Goal: Task Accomplishment & Management: Use online tool/utility

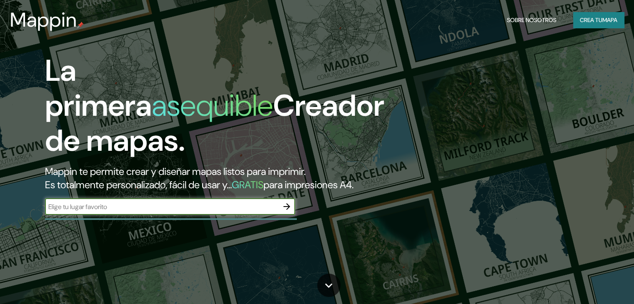
click at [127, 212] on input "text" at bounding box center [161, 207] width 233 height 10
type input "Colima, [GEOGRAPHIC_DATA]"
click at [129, 212] on input "Colima, [GEOGRAPHIC_DATA]" at bounding box center [161, 207] width 233 height 10
click at [125, 212] on input "Colima, [GEOGRAPHIC_DATA]" at bounding box center [161, 207] width 233 height 10
click at [232, 181] on font "Es totalmente personalizado, fácil de usar y..." at bounding box center [138, 184] width 187 height 13
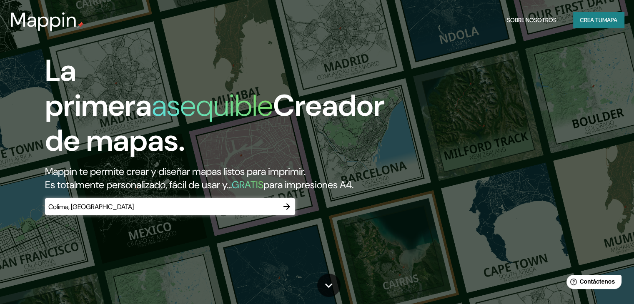
click at [223, 182] on font "Es totalmente personalizado, fácil de usar y..." at bounding box center [138, 184] width 187 height 13
click at [163, 213] on div "Colima, [GEOGRAPHIC_DATA] ​" at bounding box center [170, 206] width 250 height 17
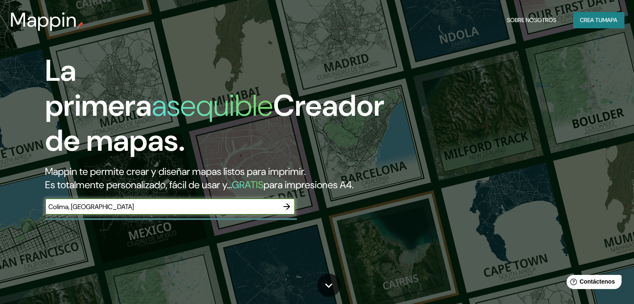
click at [156, 212] on input "Colima, [GEOGRAPHIC_DATA]" at bounding box center [161, 207] width 233 height 10
click at [288, 210] on icon "button" at bounding box center [286, 206] width 7 height 7
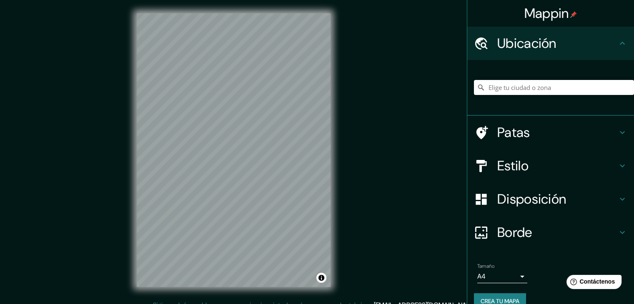
click at [520, 79] on div at bounding box center [554, 88] width 160 height 42
click at [520, 83] on input "Elige tu ciudad o zona" at bounding box center [554, 87] width 160 height 15
click at [534, 94] on input "Colima, Colima, [GEOGRAPHIC_DATA]" at bounding box center [554, 87] width 160 height 15
click at [536, 89] on input "Colima, Colima, [GEOGRAPHIC_DATA]" at bounding box center [554, 87] width 160 height 15
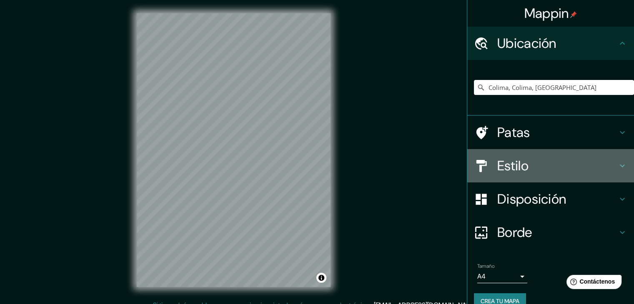
click at [526, 171] on h4 "Estilo" at bounding box center [557, 165] width 120 height 17
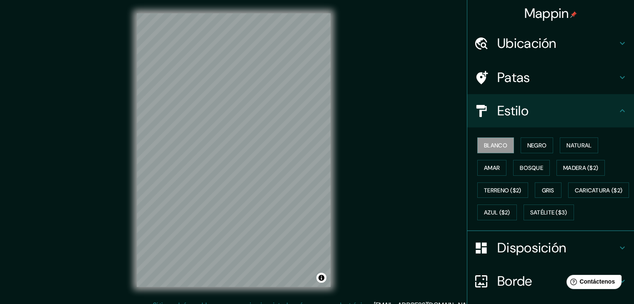
click at [535, 38] on font "Ubicación" at bounding box center [526, 43] width 59 height 17
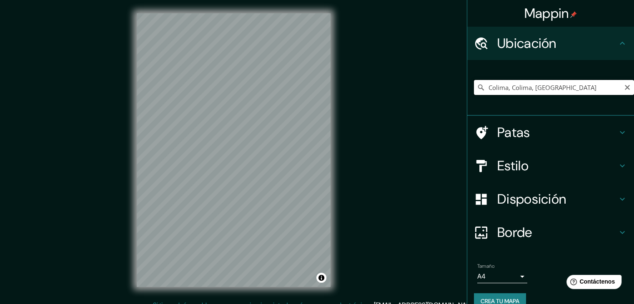
click at [487, 88] on input "Colima, Colima, [GEOGRAPHIC_DATA]" at bounding box center [554, 87] width 160 height 15
click at [482, 88] on input "Colima, Colima, [GEOGRAPHIC_DATA]" at bounding box center [554, 87] width 160 height 15
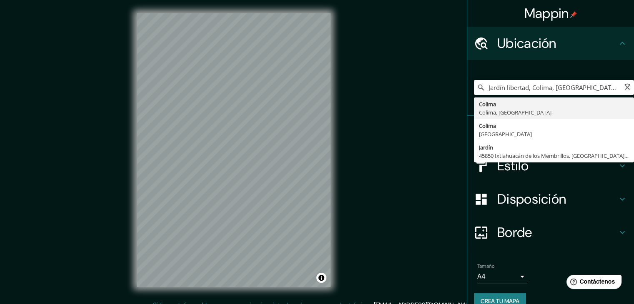
type input "Colima, Colima, [GEOGRAPHIC_DATA]"
